Goal: Task Accomplishment & Management: Manage account settings

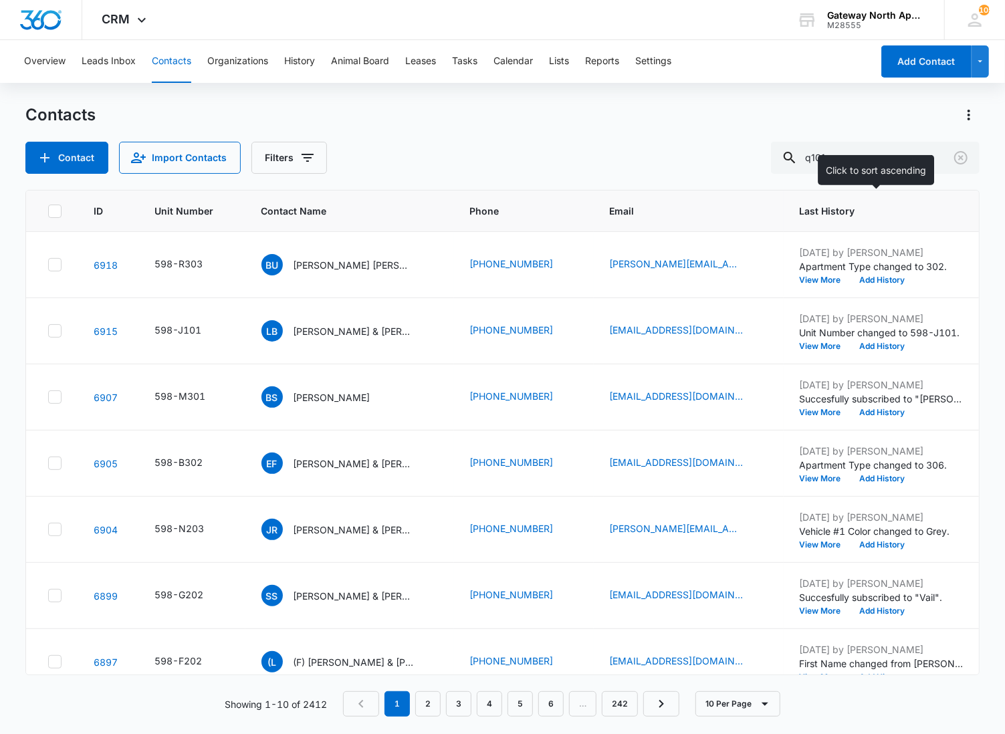
type input "q101"
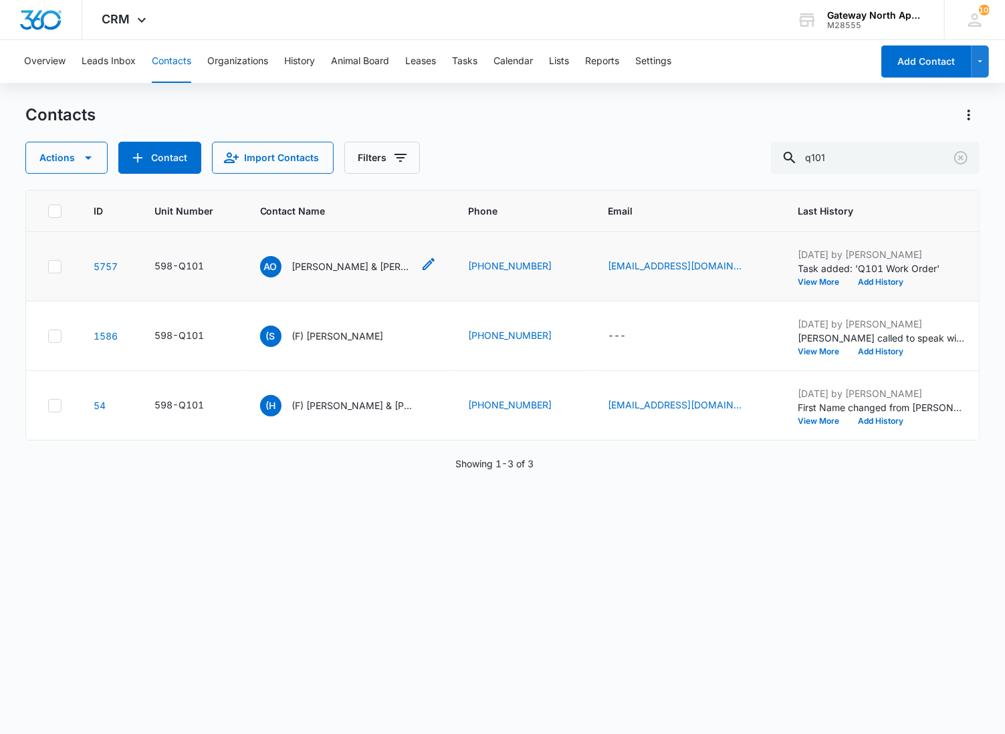
click at [386, 271] on p "[PERSON_NAME] & [PERSON_NAME]" at bounding box center [352, 266] width 120 height 14
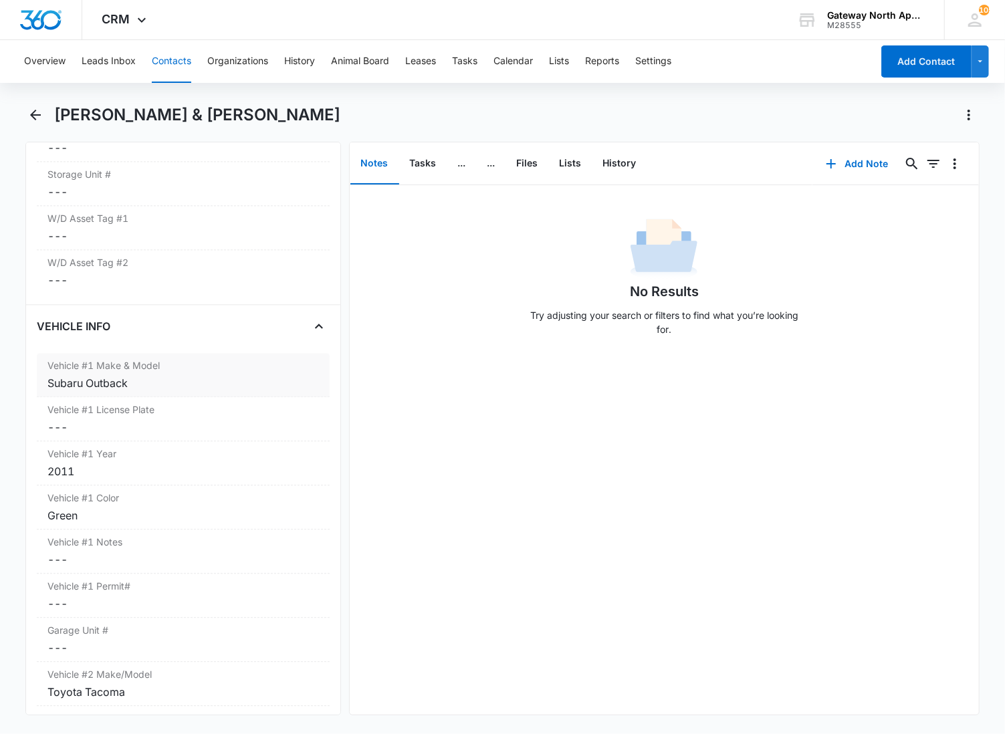
scroll to position [1857, 0]
click at [152, 360] on label "Vehicle #1 Make & Model" at bounding box center [182, 367] width 271 height 14
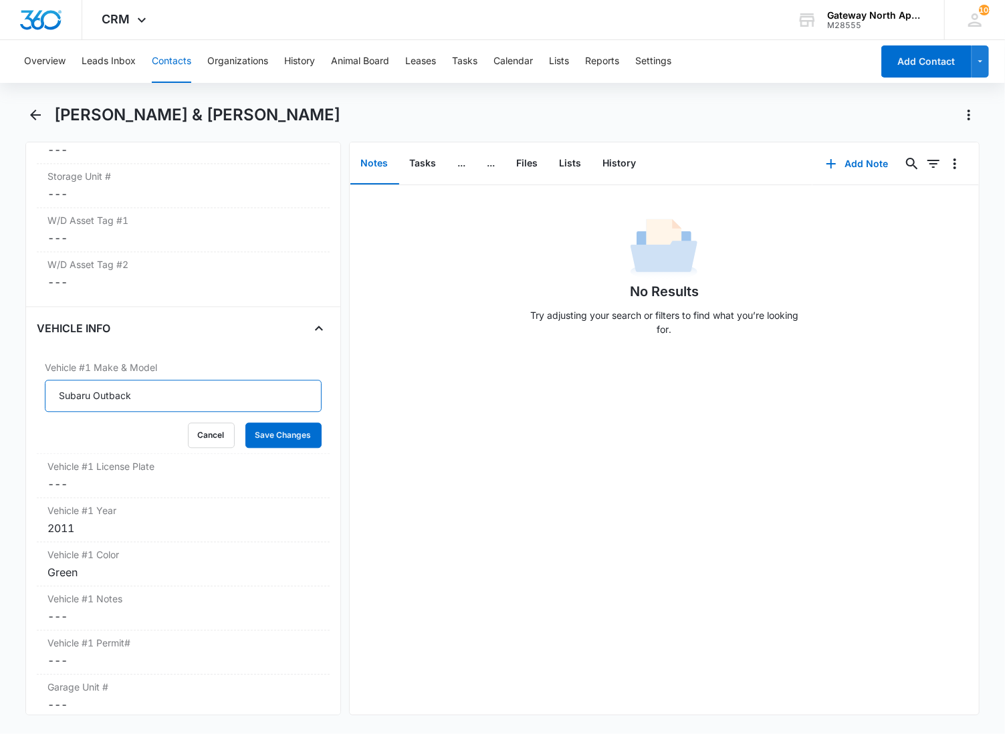
drag, startPoint x: 65, startPoint y: 378, endPoint x: -1, endPoint y: 376, distance: 66.2
click at [0, 376] on html "CRM Apps Reputation Websites Forms CRM Email Social Content Ads Intelligence Fi…" at bounding box center [502, 367] width 1005 height 734
type input "Jeep Grand Cherokee"
click at [245, 423] on button "Save Changes" at bounding box center [283, 435] width 76 height 25
click at [78, 476] on dd "Cancel Save Changes ---" at bounding box center [182, 484] width 271 height 16
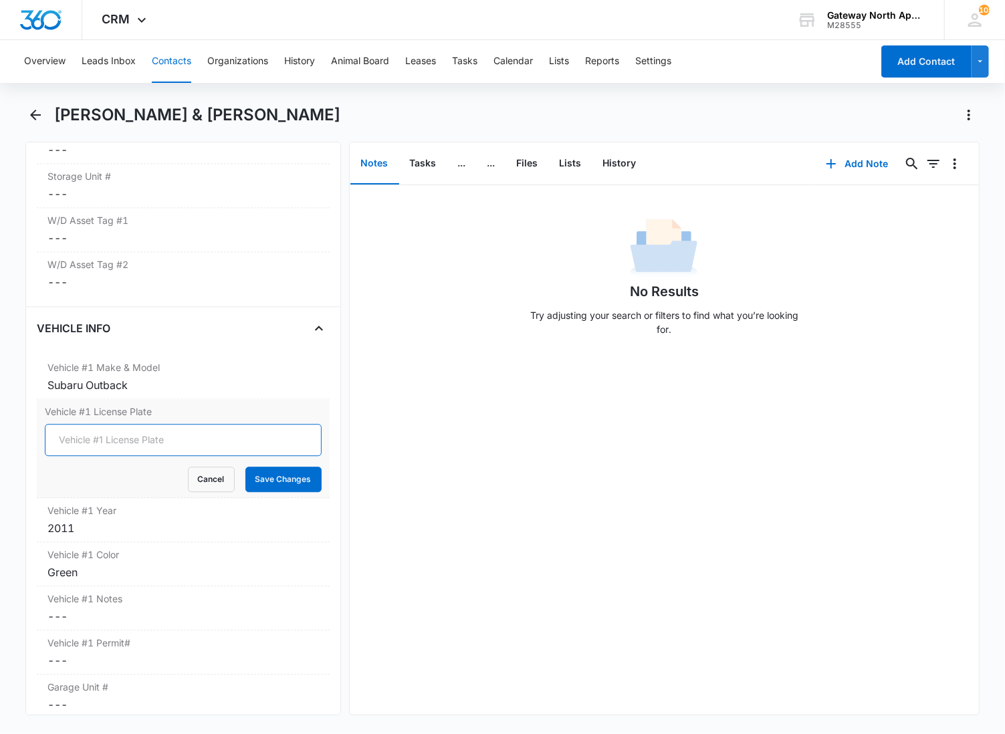
click at [88, 429] on input "Vehicle #1 License Plate" at bounding box center [183, 440] width 277 height 32
type input "OAJD0921"
click at [245, 467] on button "Save Changes" at bounding box center [283, 479] width 76 height 25
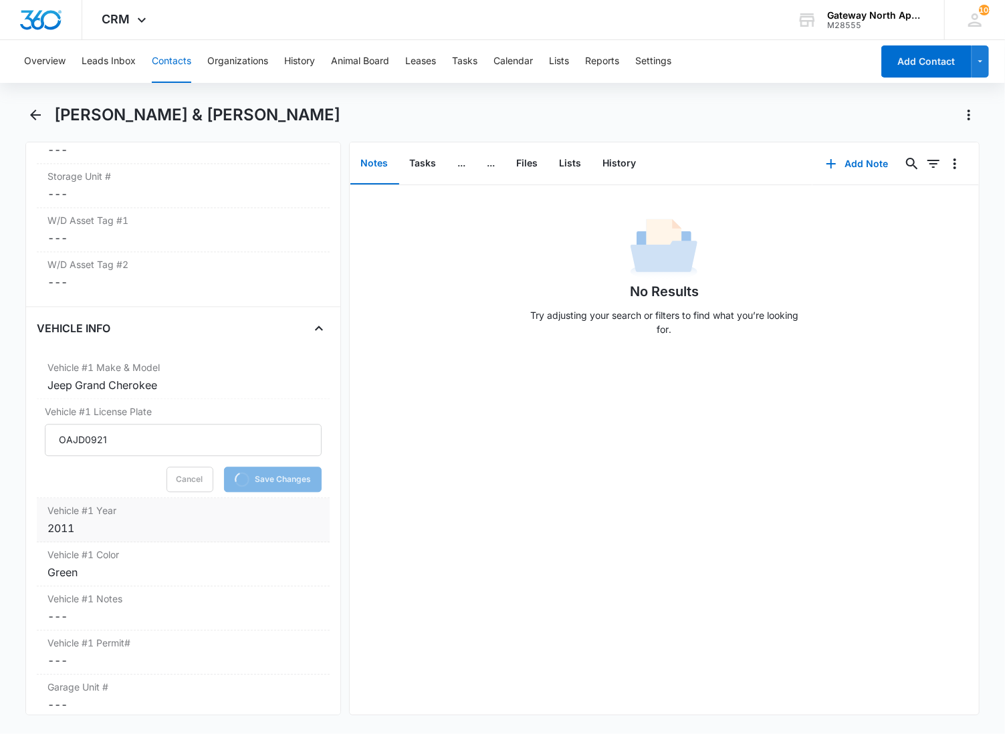
click at [82, 503] on label "Vehicle #1 Year" at bounding box center [182, 510] width 271 height 14
click at [111, 594] on div "Green" at bounding box center [182, 602] width 271 height 16
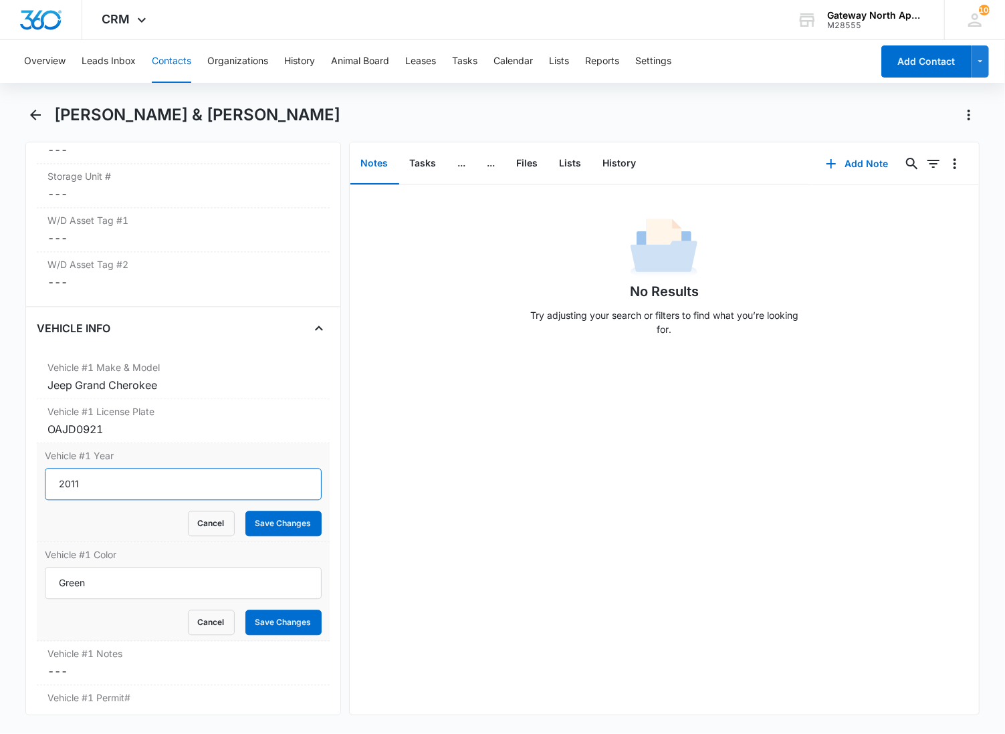
click at [92, 468] on input "2011" at bounding box center [183, 484] width 277 height 32
type input "2017"
click at [245, 511] on button "Save Changes" at bounding box center [283, 523] width 76 height 25
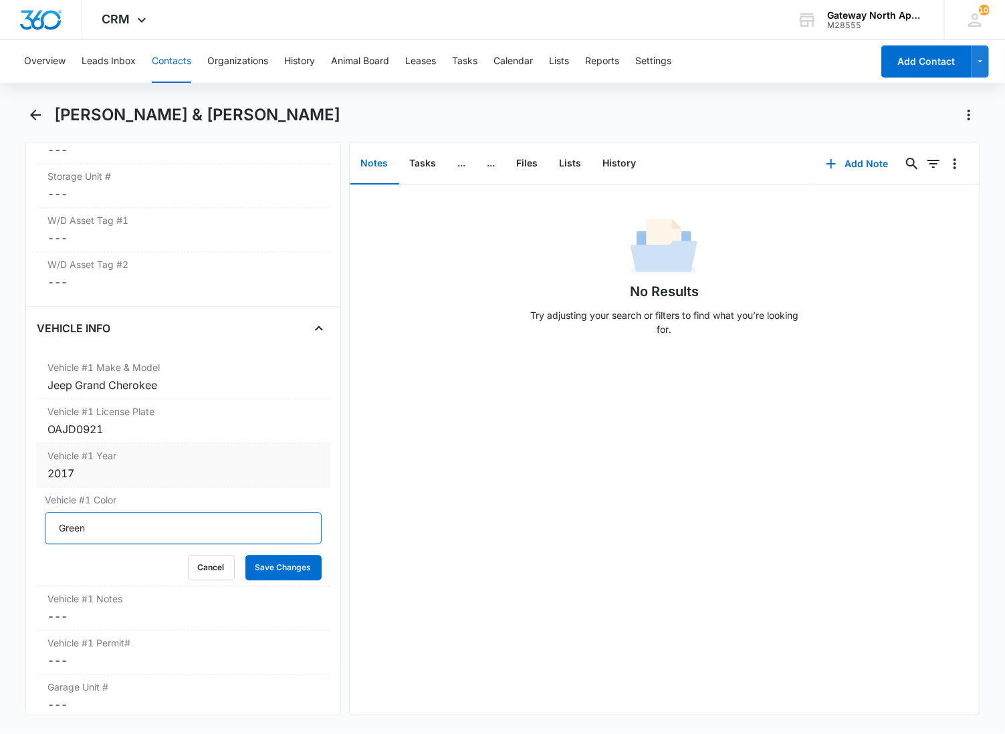
drag, startPoint x: 86, startPoint y: 508, endPoint x: -1, endPoint y: 526, distance: 88.8
click at [0, 526] on html "CRM Apps Reputation Websites Forms CRM Email Social Content Ads Intelligence Fi…" at bounding box center [502, 367] width 1005 height 734
type input "Grey"
click at [245, 555] on button "Save Changes" at bounding box center [283, 567] width 76 height 25
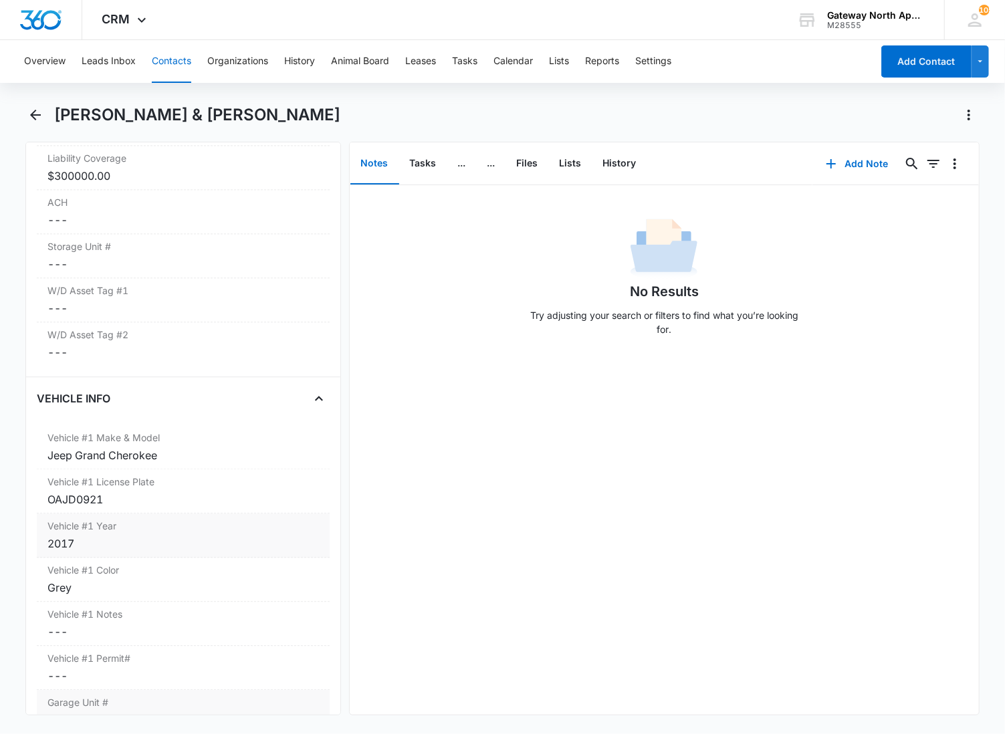
scroll to position [1634, 0]
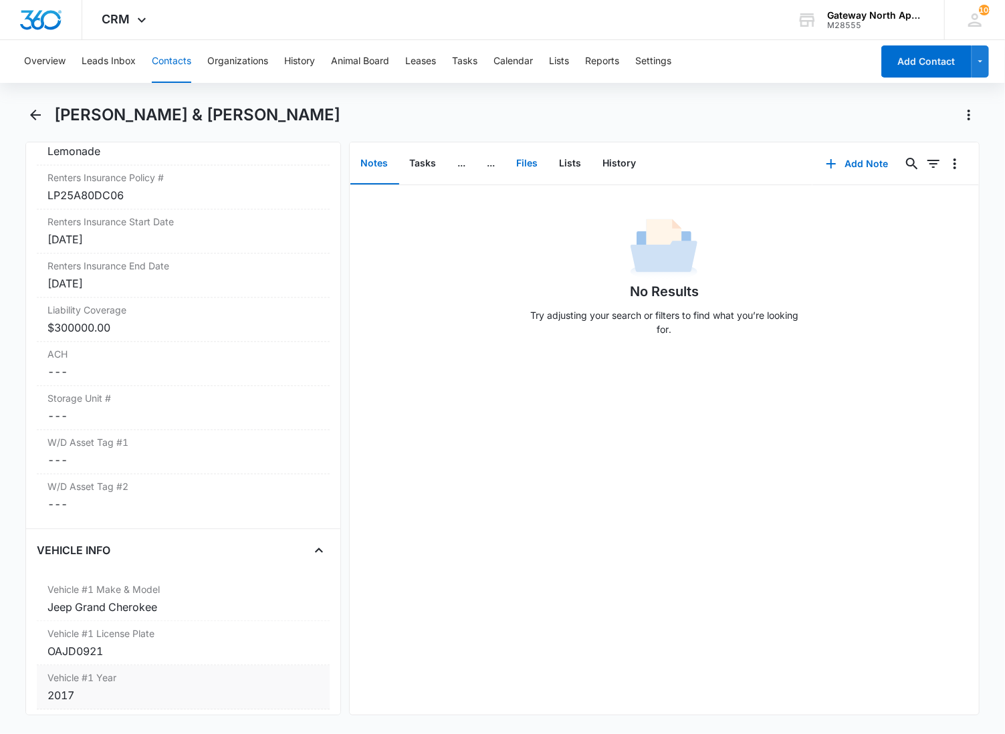
click at [528, 166] on button "Files" at bounding box center [527, 163] width 43 height 41
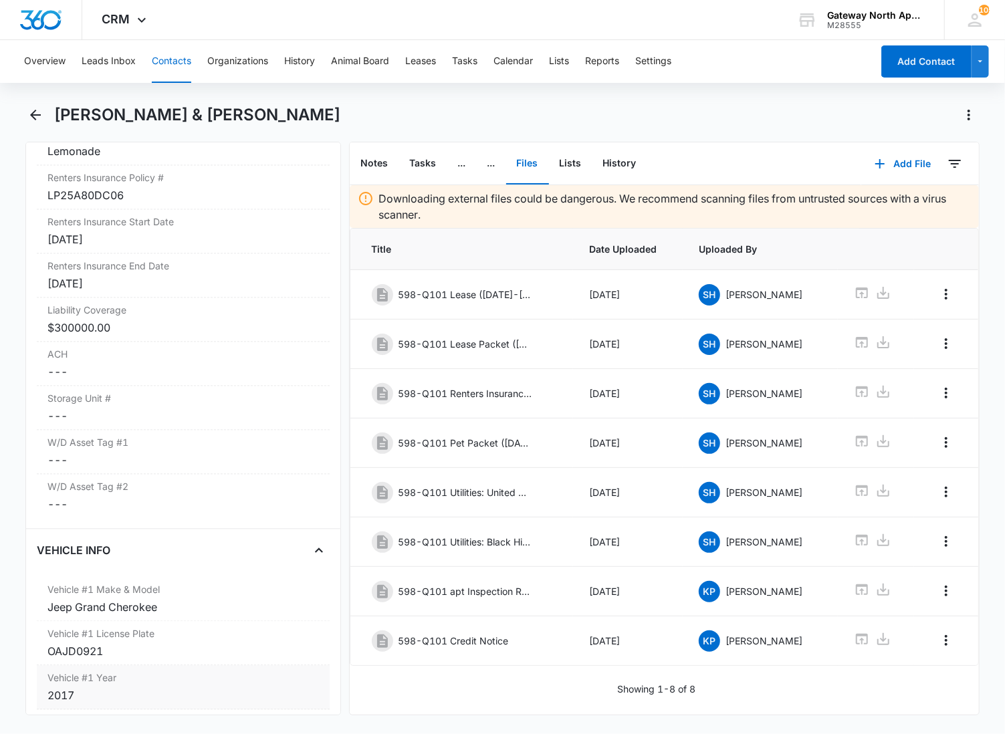
click at [484, 105] on div "[PERSON_NAME] & [PERSON_NAME]" at bounding box center [517, 114] width 926 height 21
click at [893, 161] on button "Add File" at bounding box center [902, 164] width 83 height 32
click at [873, 206] on div "Upload Files" at bounding box center [884, 205] width 53 height 9
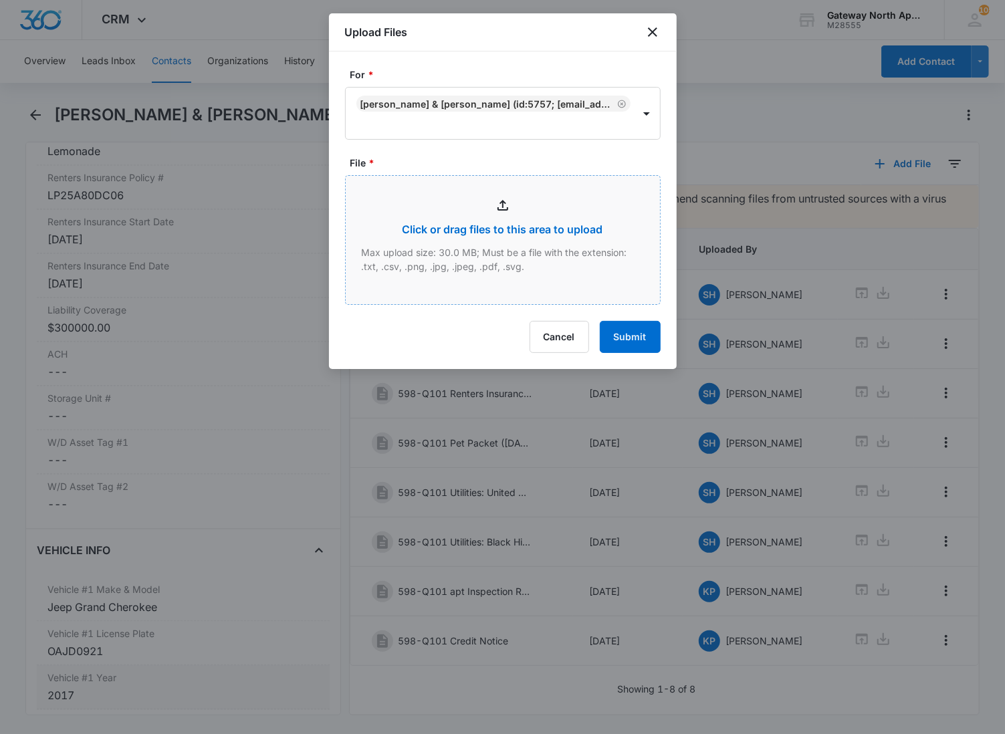
type input "C:\fakepath\Q101_09132025122947.pdf"
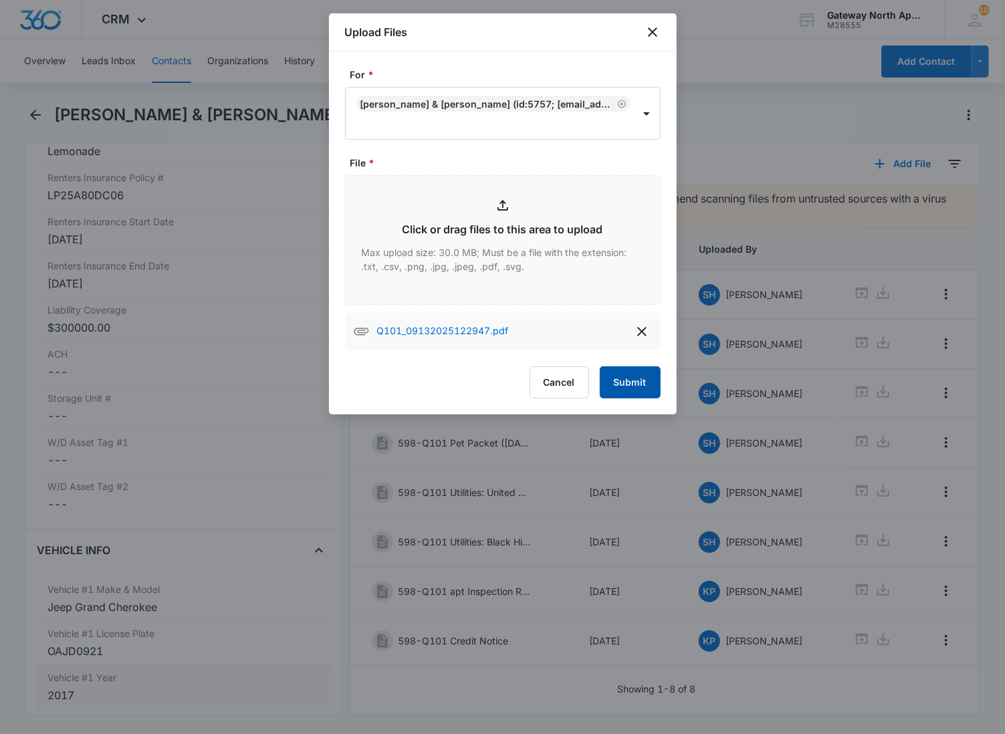
click at [624, 396] on button "Submit" at bounding box center [630, 382] width 61 height 32
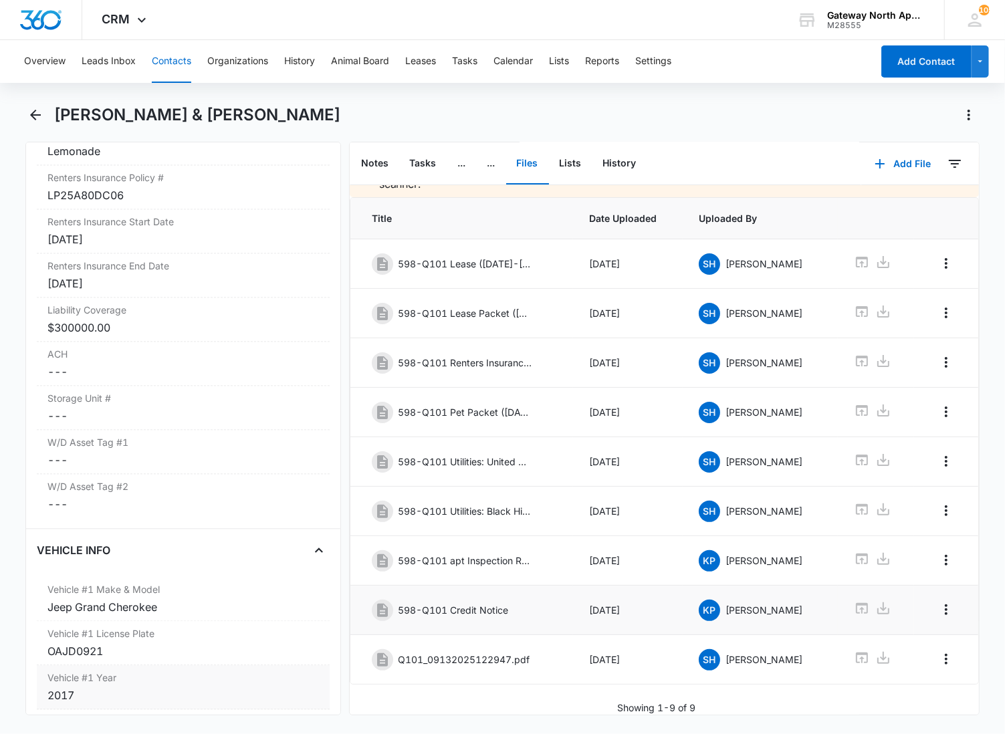
scroll to position [51, 0]
click at [938, 651] on icon "Overflow Menu" at bounding box center [946, 659] width 16 height 16
click at [908, 683] on div "Edit" at bounding box center [899, 684] width 28 height 9
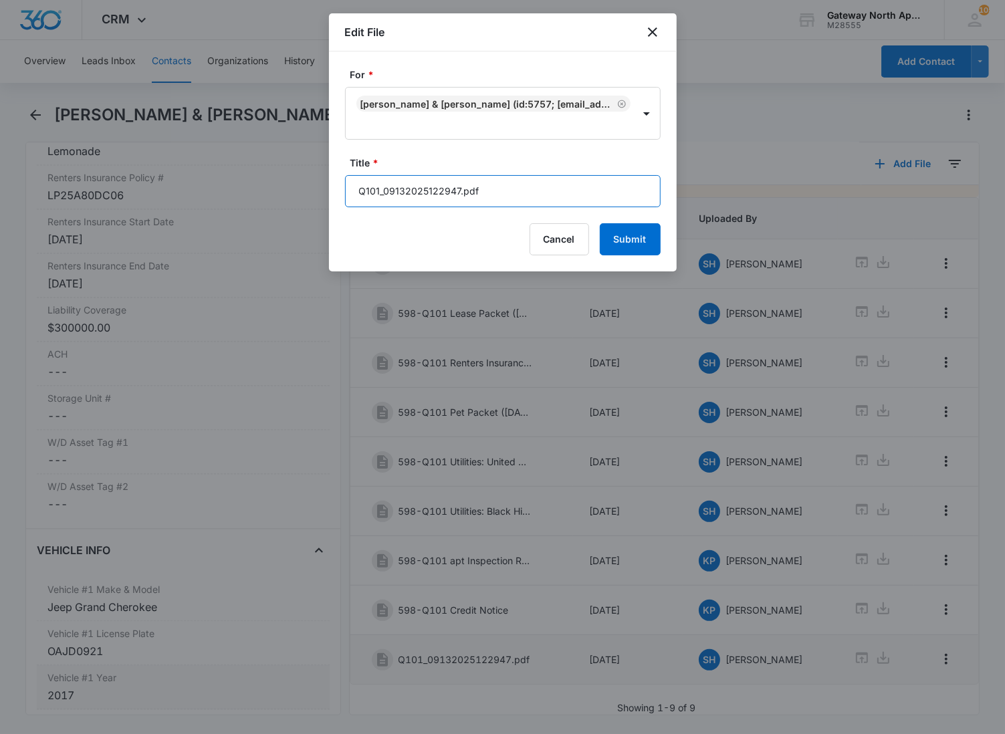
drag, startPoint x: 495, startPoint y: 191, endPoint x: 296, endPoint y: 179, distance: 199.6
click at [296, 179] on body "CRM Apps Reputation Websites Forms CRM Email Social Content Ads Intelligence Fi…" at bounding box center [502, 367] width 1005 height 734
type input "598-Q101 Renewal ([DATE]-[DATE])"
click at [600, 223] on button "Submit" at bounding box center [630, 239] width 61 height 32
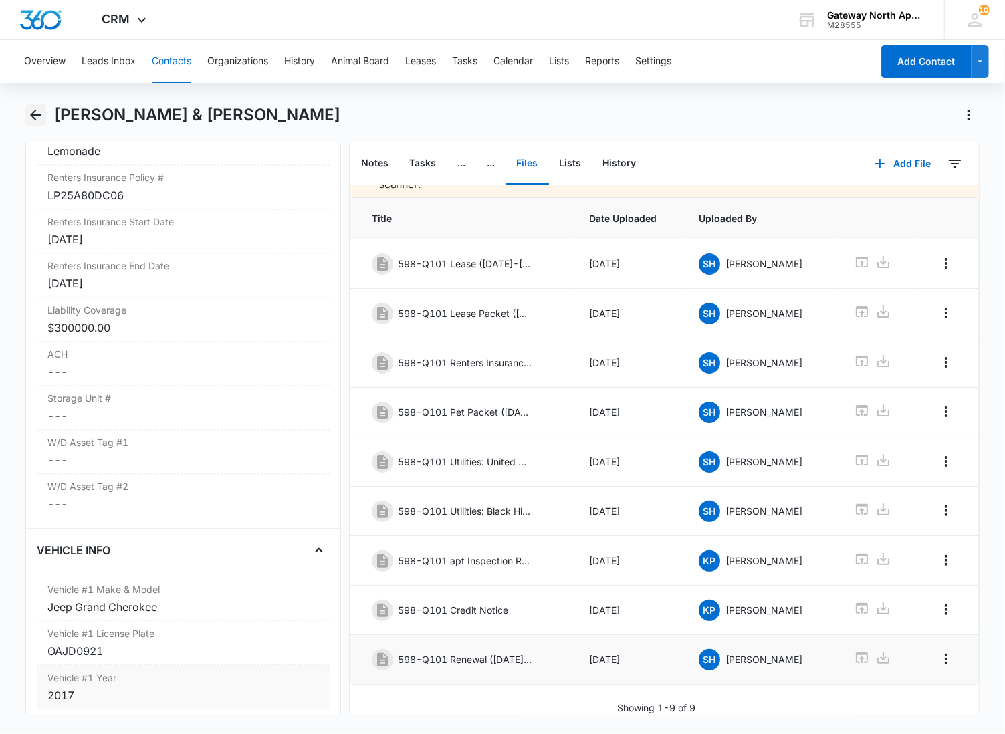
click at [37, 112] on icon "Back" at bounding box center [35, 115] width 16 height 16
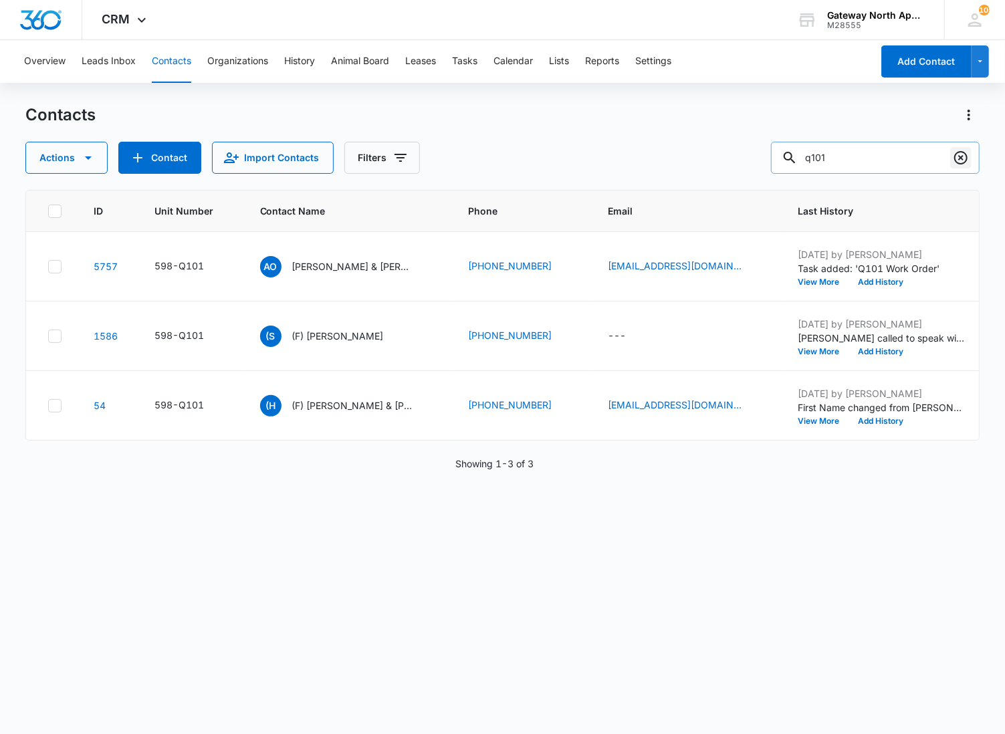
click at [952, 159] on button "Clear" at bounding box center [960, 157] width 21 height 21
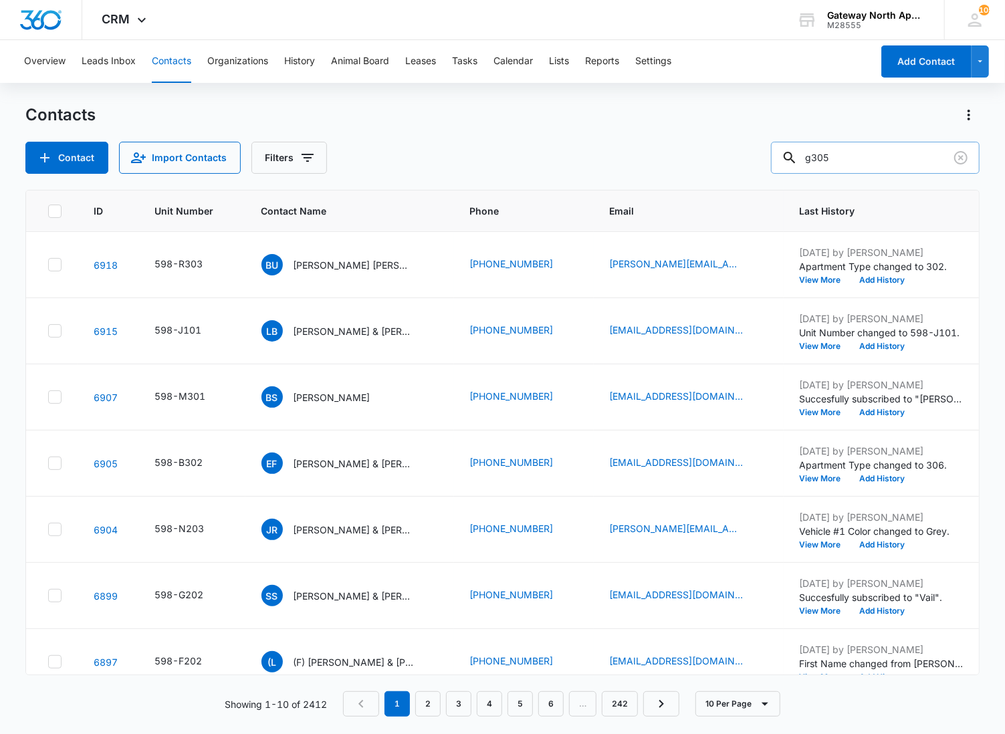
type input "g305"
